Goal: Information Seeking & Learning: Learn about a topic

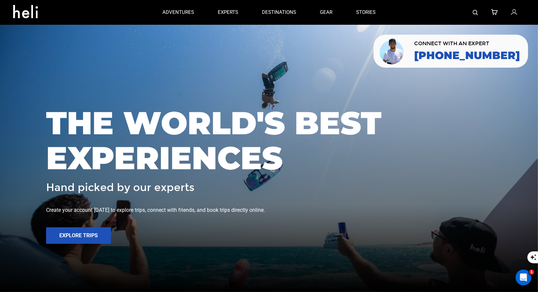
click at [475, 12] on img at bounding box center [475, 12] width 5 height 5
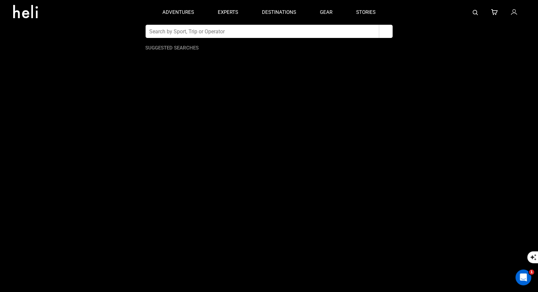
click at [241, 35] on input "text" at bounding box center [263, 31] width 234 height 13
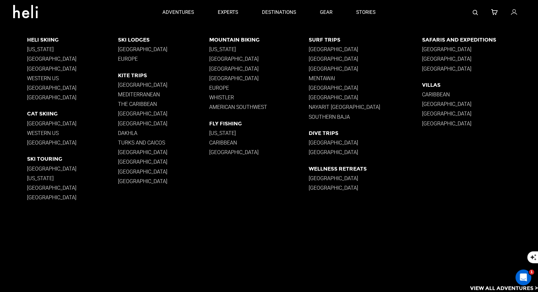
click at [40, 96] on p "[GEOGRAPHIC_DATA]" at bounding box center [72, 97] width 91 height 6
click at [41, 97] on p "[GEOGRAPHIC_DATA]" at bounding box center [72, 97] width 91 height 6
click at [37, 95] on p "[GEOGRAPHIC_DATA]" at bounding box center [72, 97] width 91 height 6
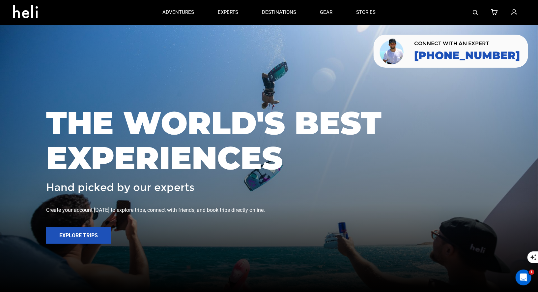
click at [474, 11] on img at bounding box center [475, 12] width 5 height 5
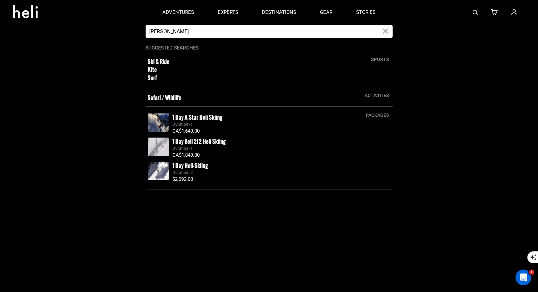
type input "icelan"
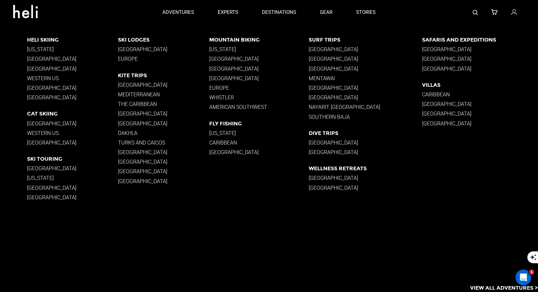
click at [42, 101] on div "Heli Skiing Alaska British Columbia South America Western US New Zealand Iceland" at bounding box center [72, 70] width 91 height 67
click at [42, 96] on p "[GEOGRAPHIC_DATA]" at bounding box center [72, 97] width 91 height 6
click at [41, 100] on p "[GEOGRAPHIC_DATA]" at bounding box center [72, 97] width 91 height 6
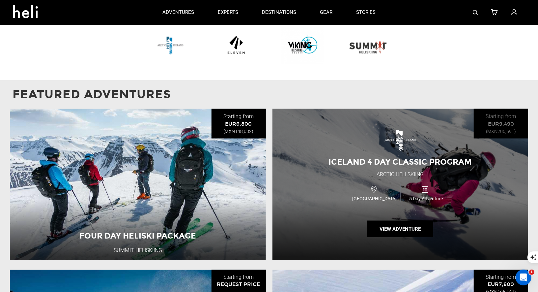
scroll to position [466, 0]
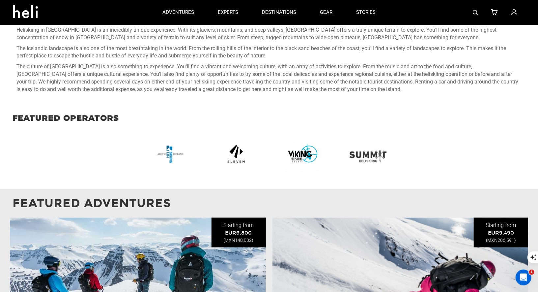
click at [371, 151] on img at bounding box center [367, 153] width 41 height 41
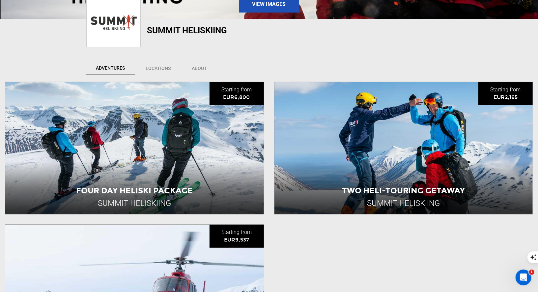
scroll to position [238, 0]
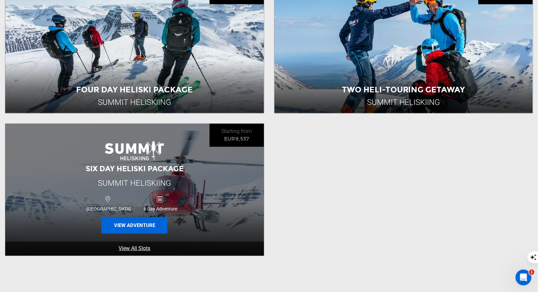
click at [147, 225] on button "View Adventure" at bounding box center [135, 225] width 66 height 16
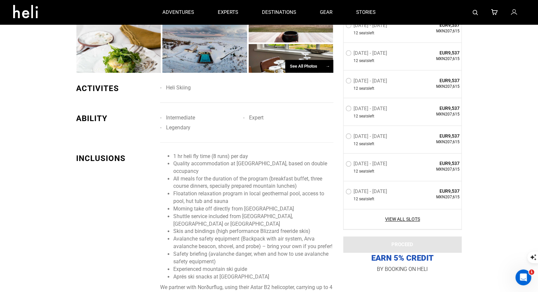
scroll to position [449, 0]
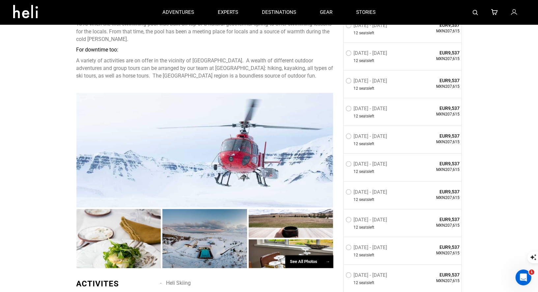
click at [309, 255] on div "See All Photos →" at bounding box center [309, 261] width 48 height 13
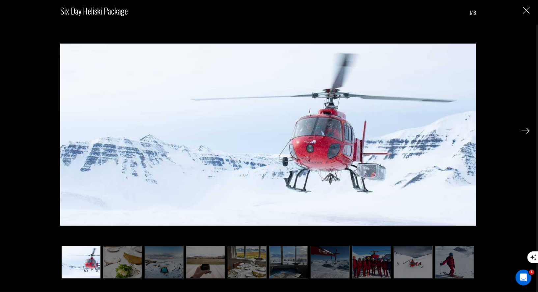
click at [530, 9] on div "Six Day Heliski Package 1/18" at bounding box center [268, 146] width 537 height 292
click at [525, 12] on img "Close" at bounding box center [526, 10] width 7 height 7
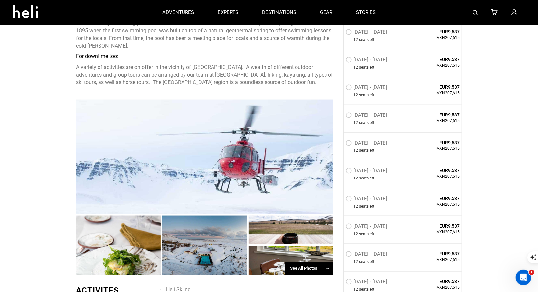
scroll to position [268, 0]
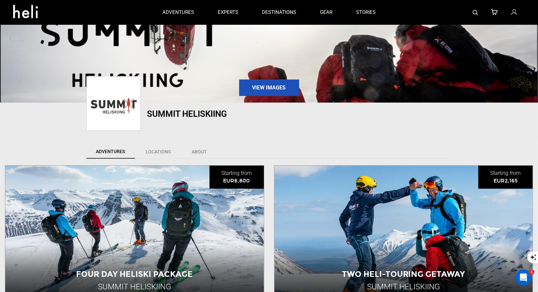
scroll to position [66, 0]
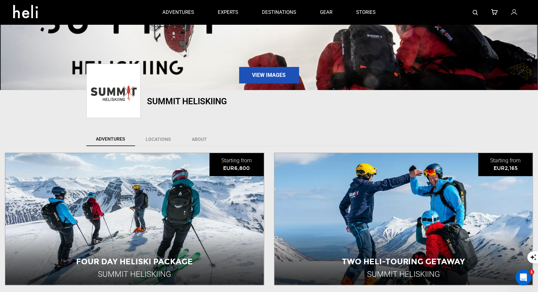
click at [476, 13] on img at bounding box center [475, 12] width 5 height 5
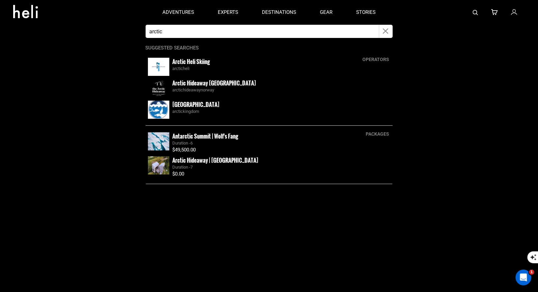
type input "arctic"
click at [181, 64] on small "Arctic Heli Skiing" at bounding box center [192, 61] width 38 height 8
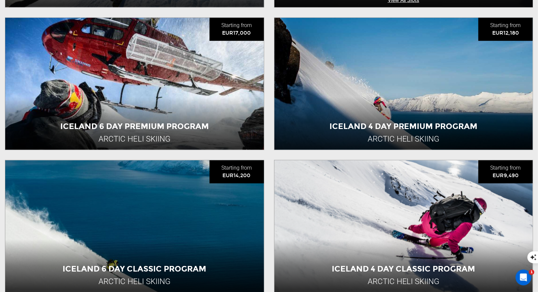
scroll to position [424, 0]
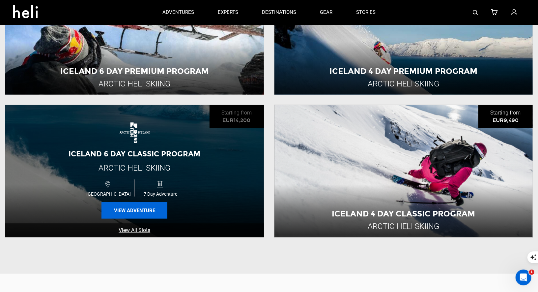
click at [127, 213] on button "View Adventure" at bounding box center [135, 210] width 66 height 16
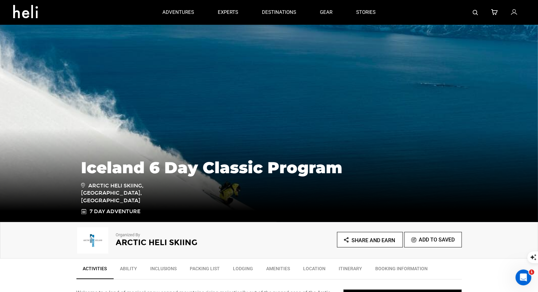
click at [477, 12] on img at bounding box center [475, 12] width 5 height 5
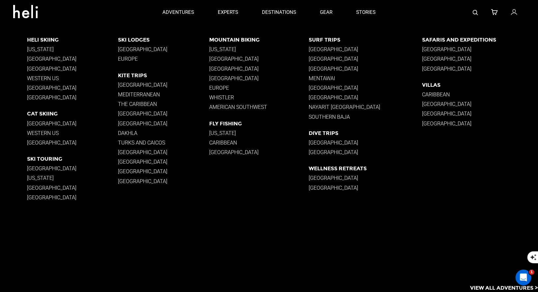
click at [42, 198] on p "[GEOGRAPHIC_DATA]" at bounding box center [72, 197] width 91 height 6
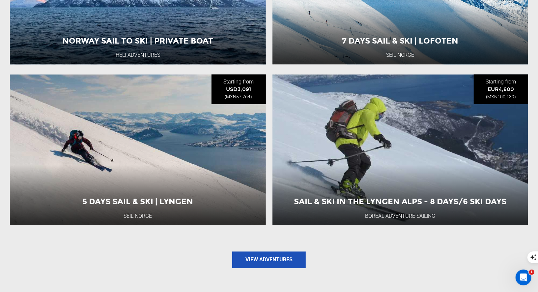
scroll to position [781, 0]
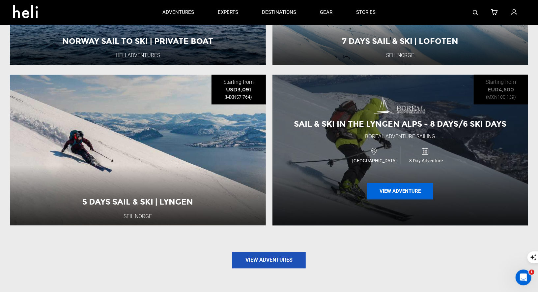
click at [403, 184] on button "View Adventure" at bounding box center [401, 191] width 66 height 16
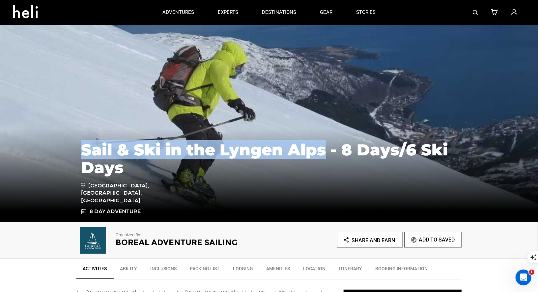
drag, startPoint x: 324, startPoint y: 158, endPoint x: 110, endPoint y: 136, distance: 215.4
click at [110, 137] on div "Sail & Ski in the Lyngen Alps - 8 Days/6 Ski Days Lyngen Alps, Nord-lenangen, N…" at bounding box center [269, 172] width 538 height 99
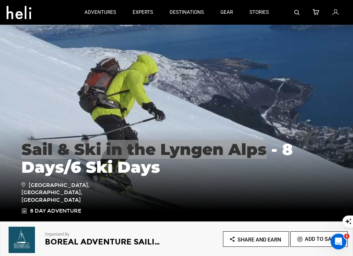
scroll to position [200, 0]
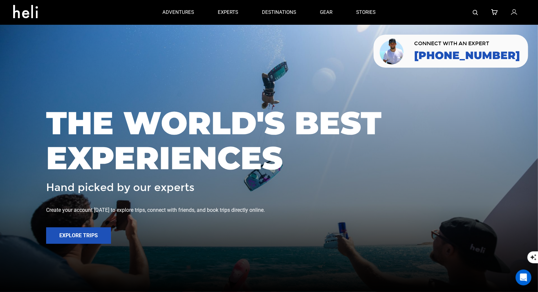
click at [475, 12] on img at bounding box center [475, 12] width 5 height 5
click at [476, 13] on img at bounding box center [475, 12] width 5 height 5
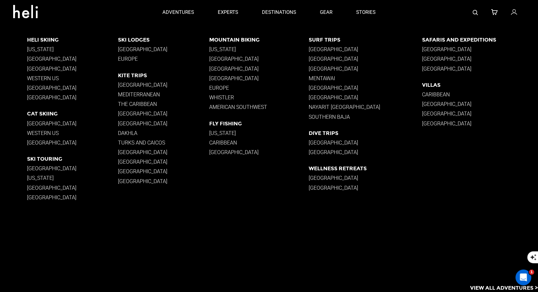
type input "South america"
click at [47, 70] on p "[GEOGRAPHIC_DATA]" at bounding box center [72, 69] width 91 height 6
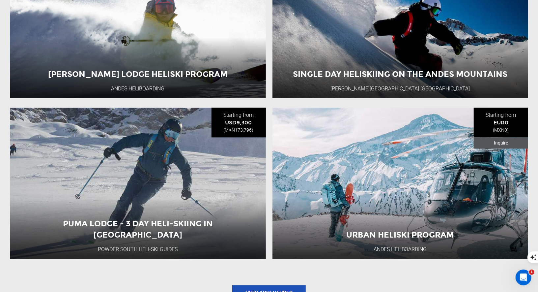
scroll to position [832, 0]
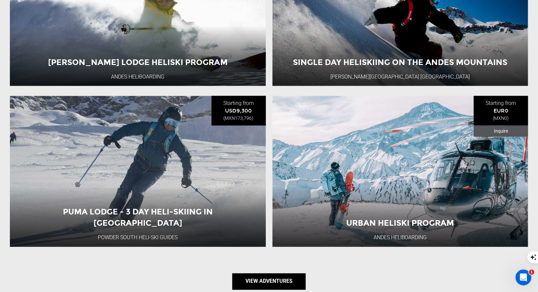
click at [256, 277] on link "View Adventures" at bounding box center [269, 281] width 74 height 16
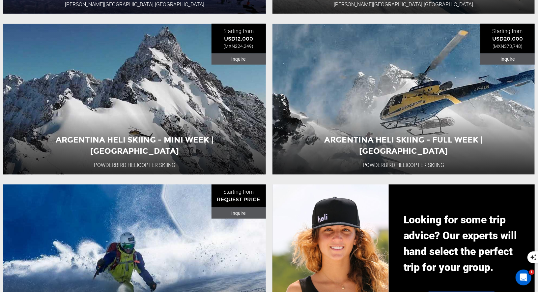
scroll to position [411, 0]
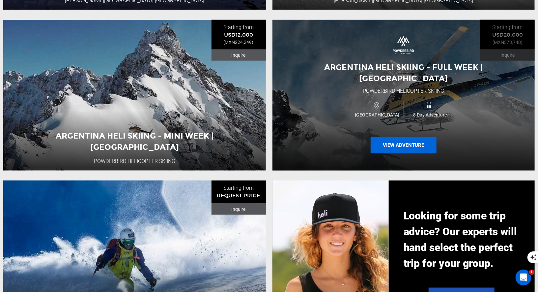
click at [391, 141] on button "View Adventure" at bounding box center [404, 145] width 66 height 16
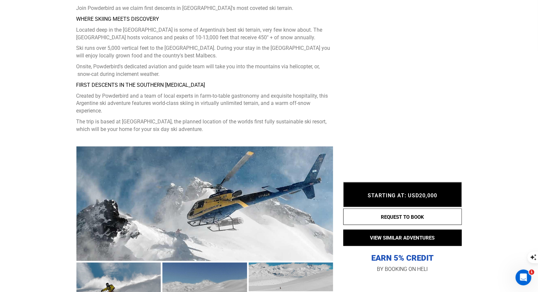
scroll to position [490, 0]
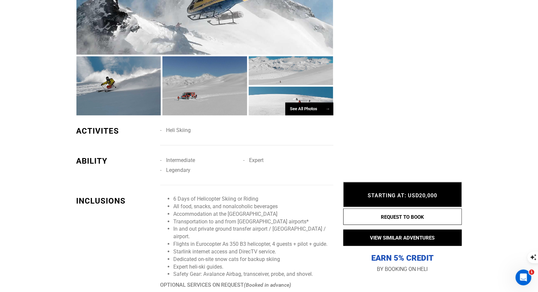
type input "Heli Skiing"
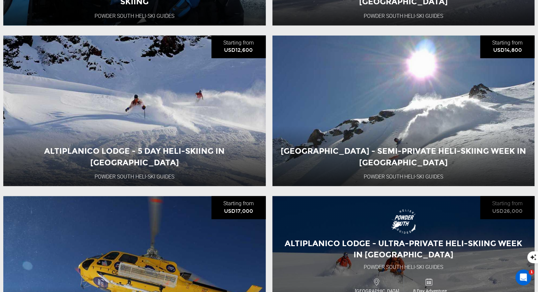
scroll to position [887, 0]
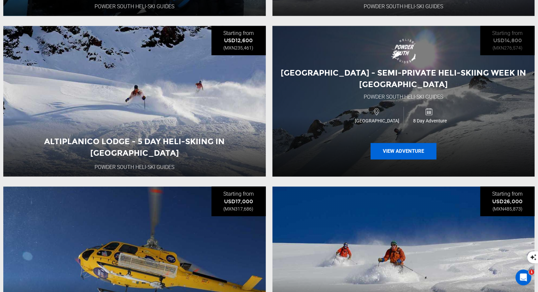
click at [416, 152] on button "View Adventure" at bounding box center [404, 151] width 66 height 16
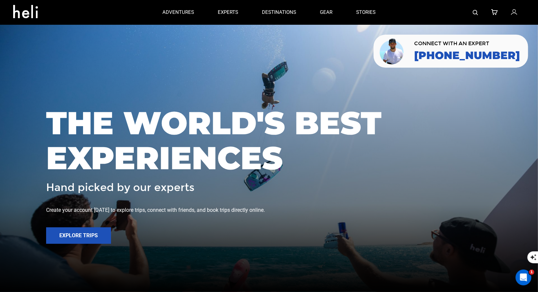
click at [474, 12] on img at bounding box center [475, 12] width 5 height 5
click at [475, 11] on img at bounding box center [475, 12] width 5 height 5
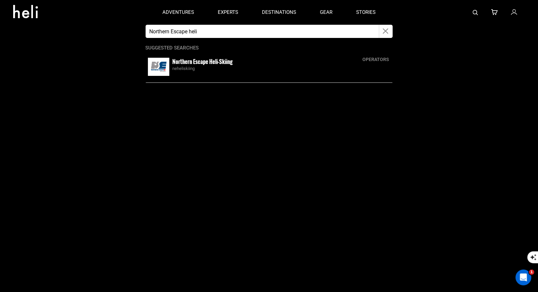
click at [186, 65] on small "Northern Escape Heli-Skiing" at bounding box center [203, 61] width 60 height 8
type input "Northern Escape heli"
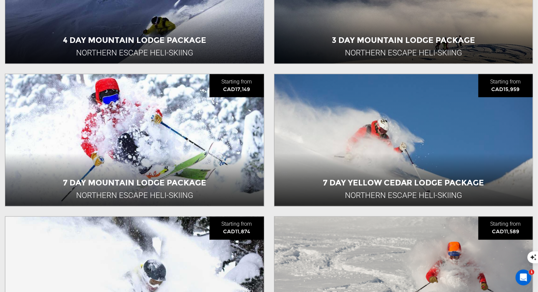
scroll to position [619, 0]
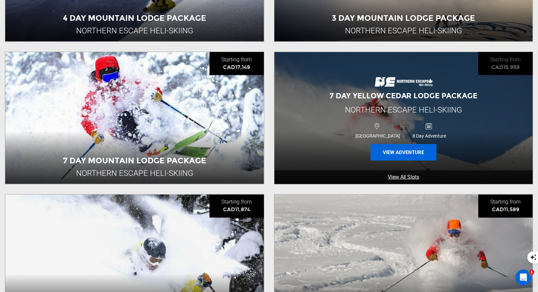
click at [398, 145] on button "View Adventure" at bounding box center [404, 152] width 66 height 16
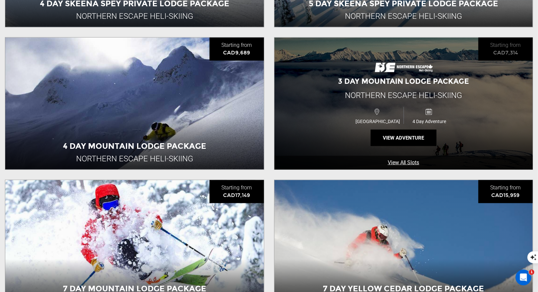
scroll to position [600, 0]
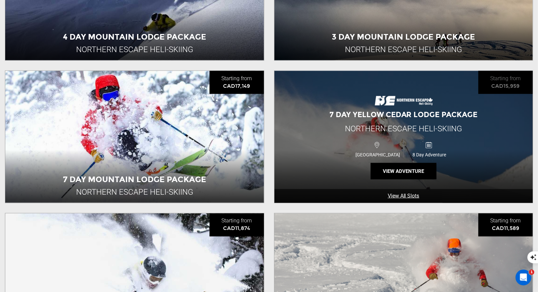
click at [410, 178] on div "7 Day Yellow Cedar Lodge Package Northern Escape Heli-Skiing Canada 8 Day Adven…" at bounding box center [404, 137] width 259 height 132
click at [408, 164] on button "View Adventure" at bounding box center [404, 171] width 66 height 16
click at [406, 173] on button "View Adventure" at bounding box center [404, 171] width 66 height 16
click at [389, 171] on button "View Adventure" at bounding box center [404, 171] width 66 height 16
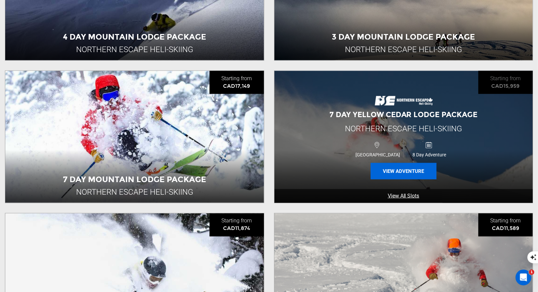
click at [387, 171] on button "View Adventure" at bounding box center [404, 171] width 66 height 16
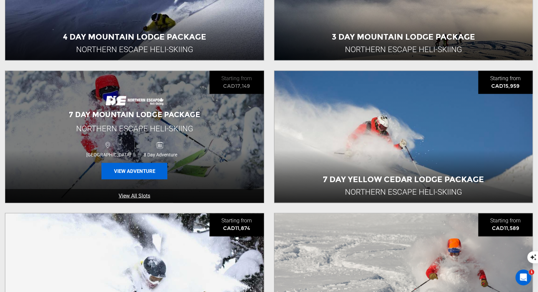
click at [122, 164] on button "View Adventure" at bounding box center [135, 171] width 66 height 16
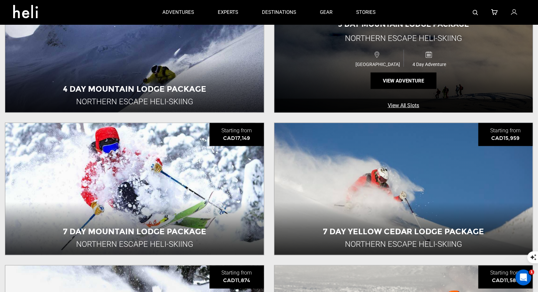
scroll to position [548, 0]
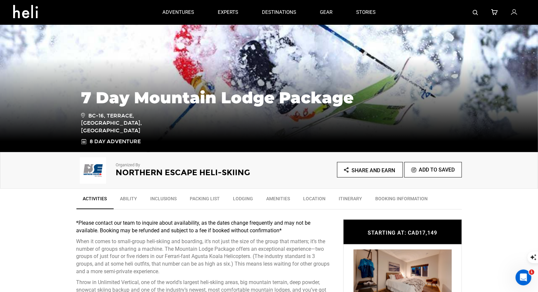
scroll to position [7, 0]
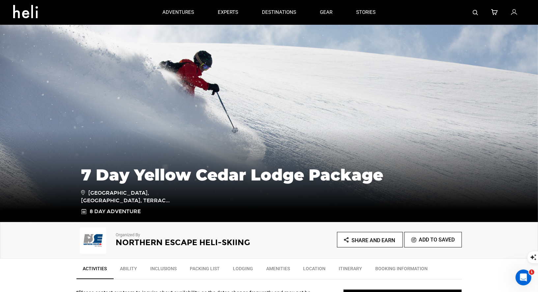
scroll to position [289, 0]
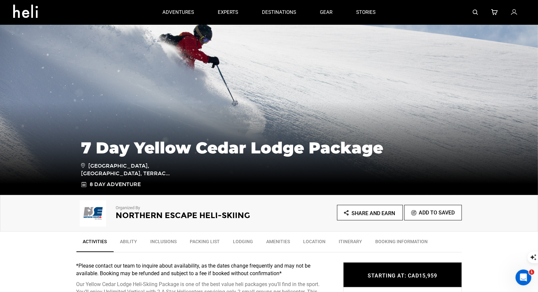
scroll to position [0, 0]
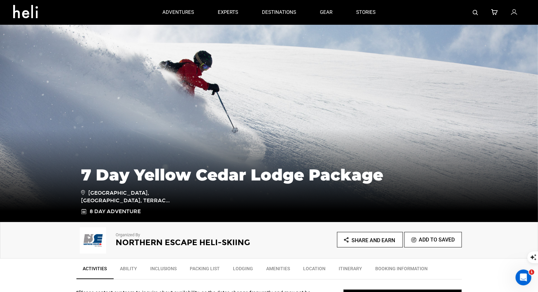
click at [477, 11] on img at bounding box center [475, 12] width 5 height 5
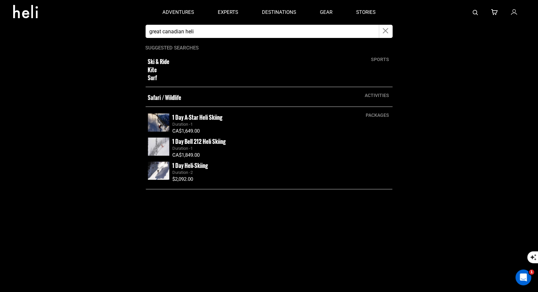
type input "great canadian heli"
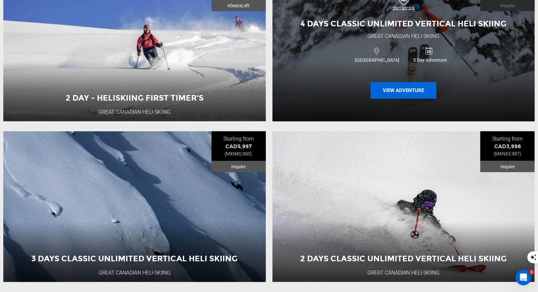
scroll to position [300, 0]
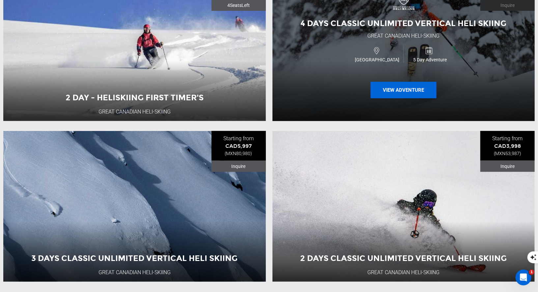
click at [396, 91] on button "View Adventure" at bounding box center [404, 90] width 66 height 16
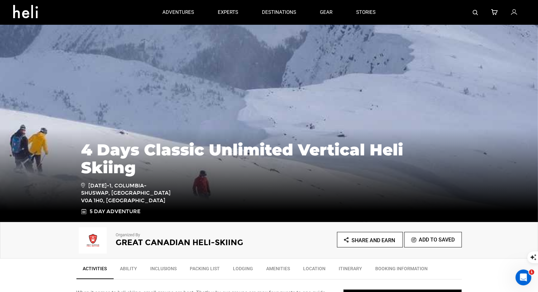
click at [477, 12] on img at bounding box center [475, 12] width 5 height 5
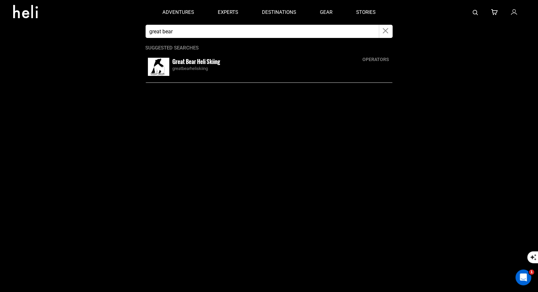
type input "great bear"
click at [208, 63] on small "Great Bear Heli Skiing" at bounding box center [197, 61] width 48 height 8
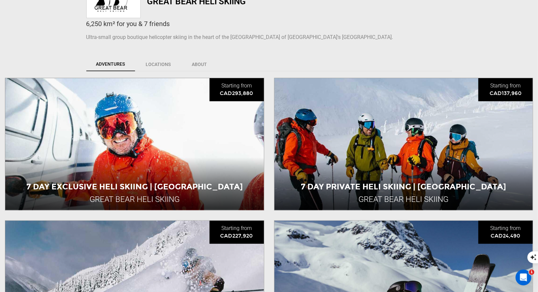
scroll to position [301, 0]
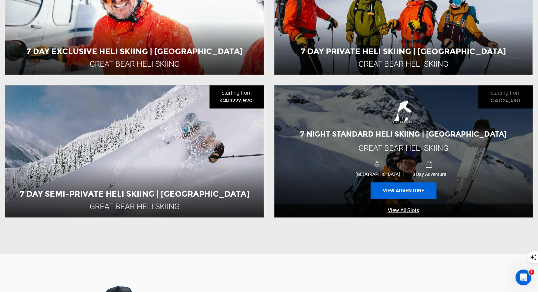
click at [398, 185] on button "View Adventure" at bounding box center [404, 190] width 66 height 16
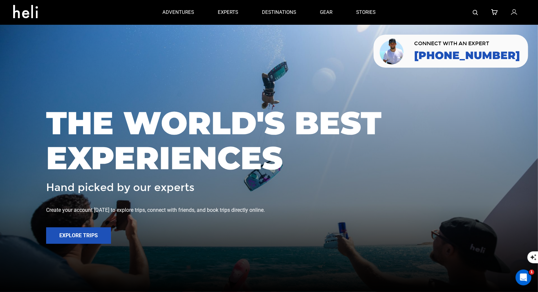
click at [479, 13] on div at bounding box center [456, 12] width 137 height 25
click at [477, 10] on img at bounding box center [475, 12] width 5 height 5
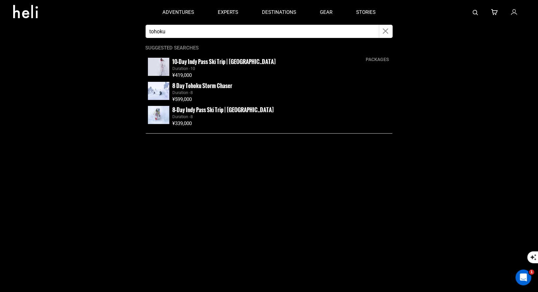
type input "tohoku"
click at [208, 85] on small "8 Day Tohoku Storm Chaser" at bounding box center [203, 85] width 60 height 8
